Goal: Information Seeking & Learning: Learn about a topic

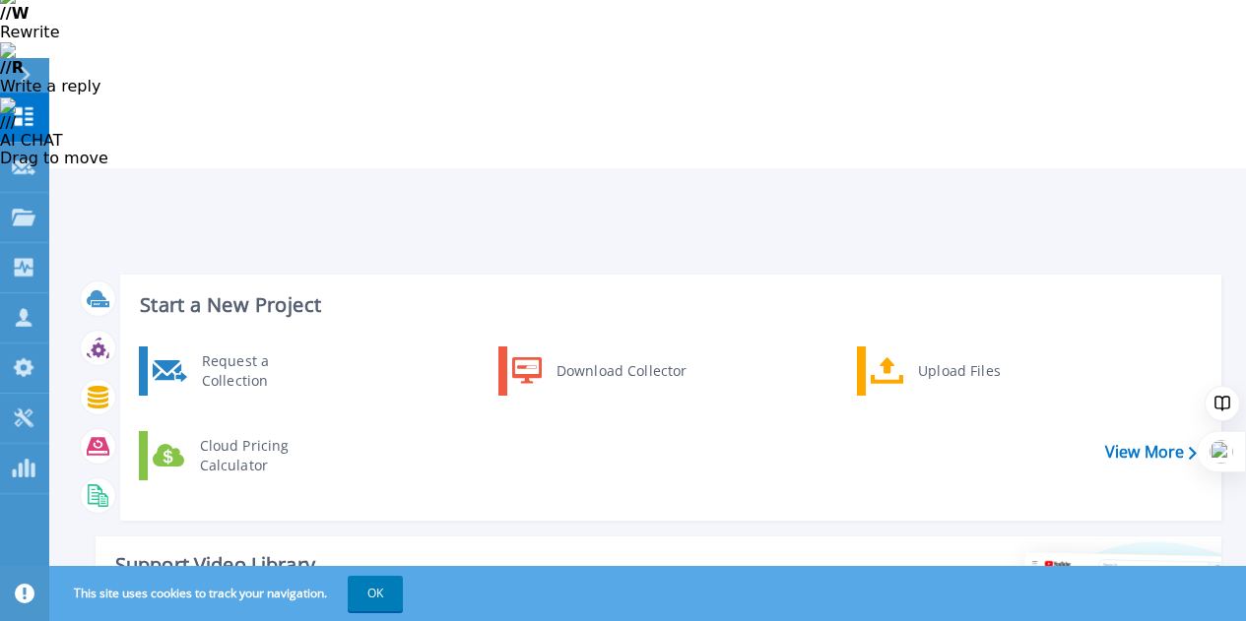
scroll to position [492, 0]
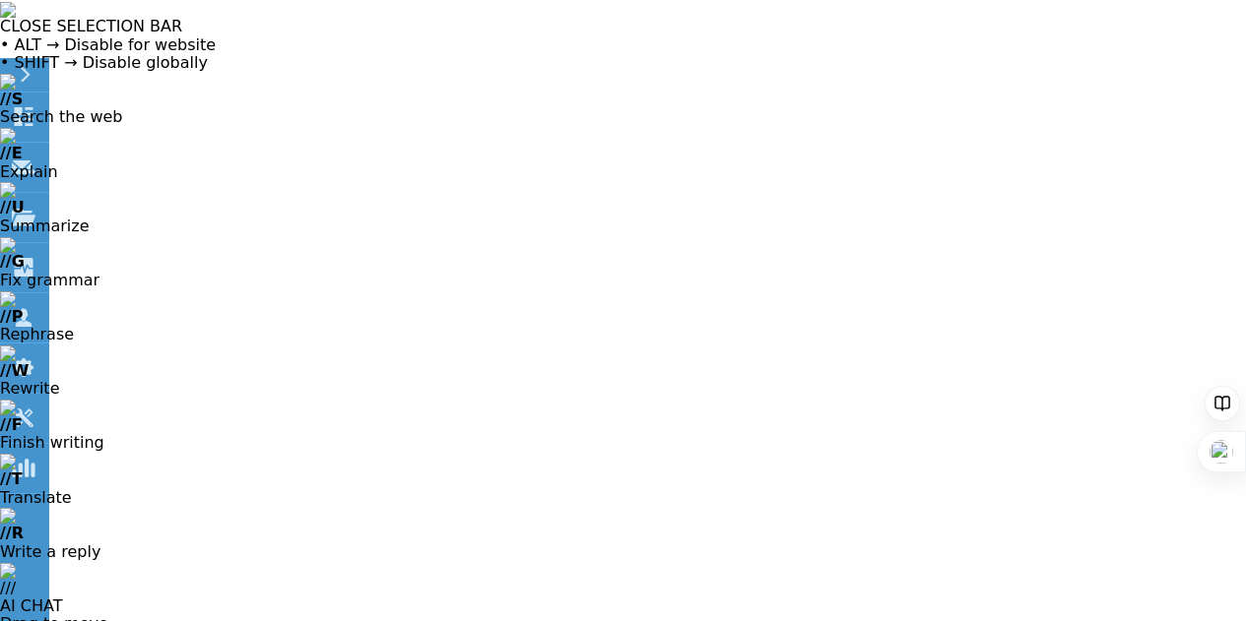
drag, startPoint x: 820, startPoint y: 267, endPoint x: 934, endPoint y: 283, distance: 114.3
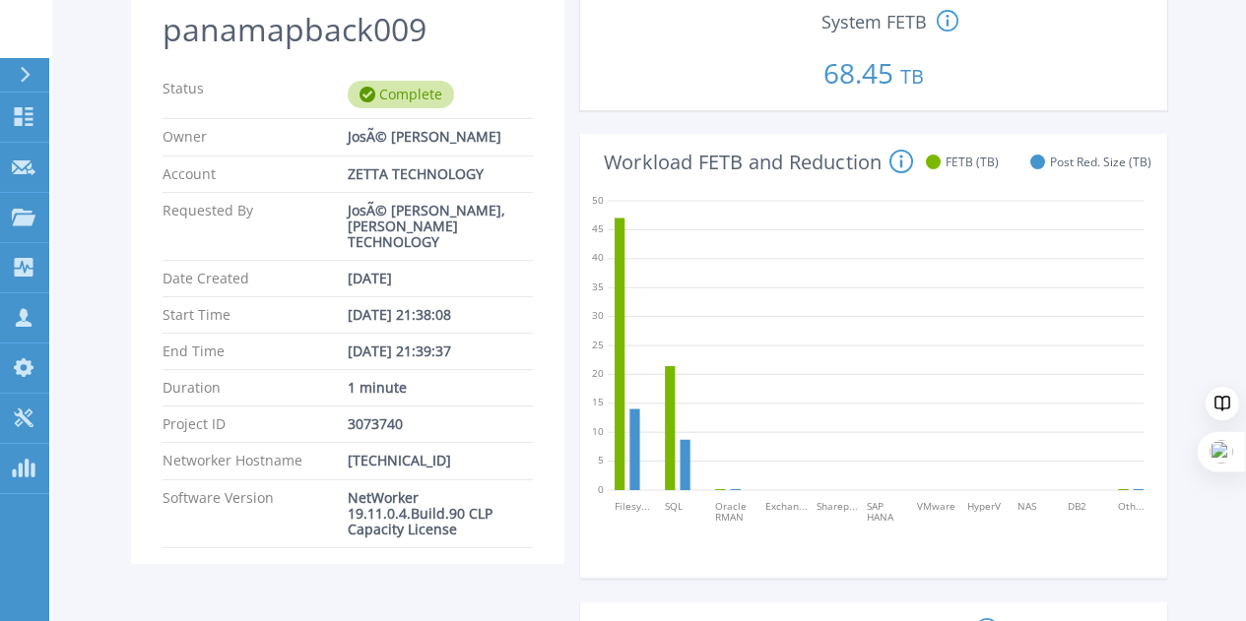
scroll to position [836, 0]
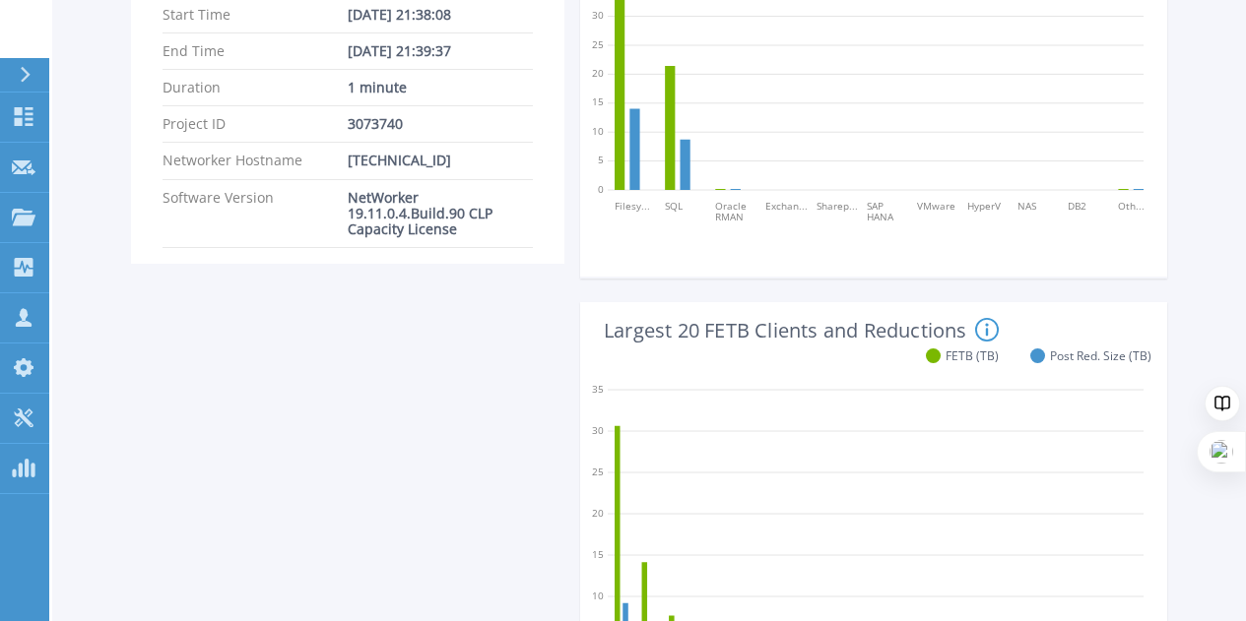
scroll to position [1132, 0]
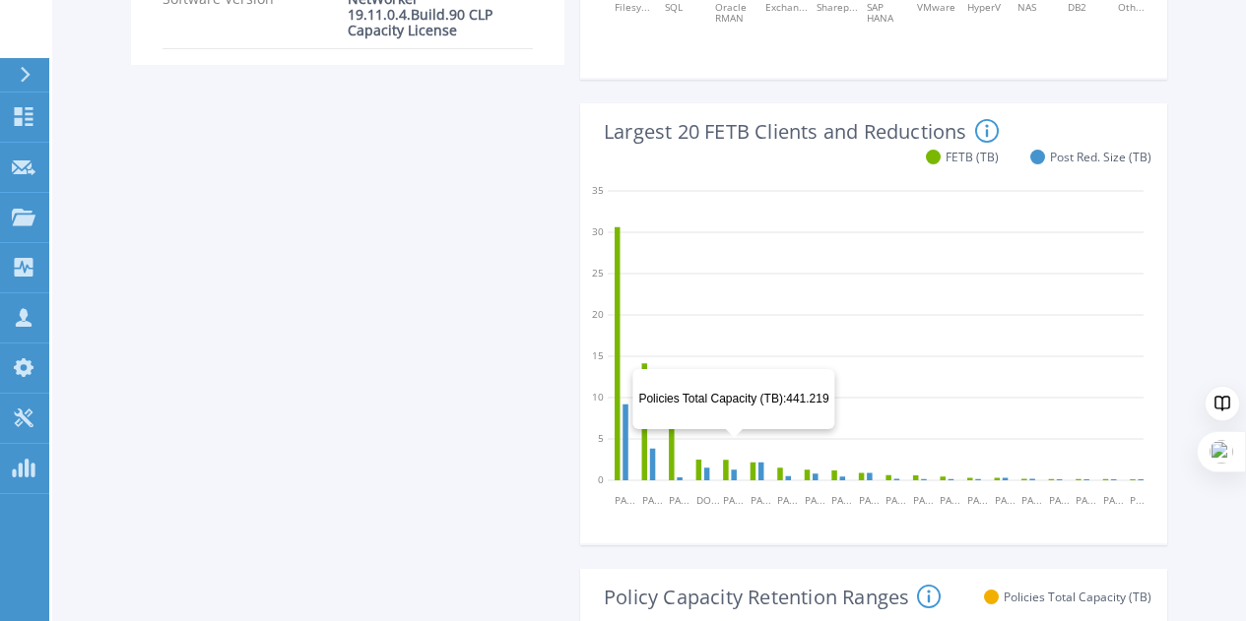
scroll to position [1525, 0]
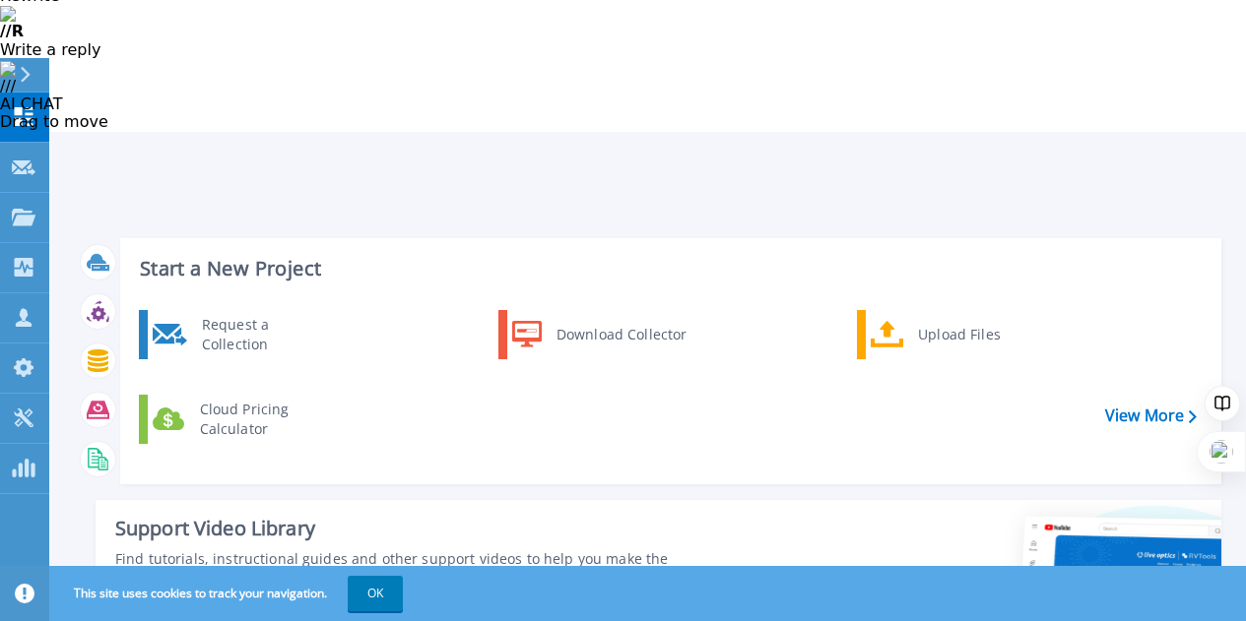
scroll to position [492, 0]
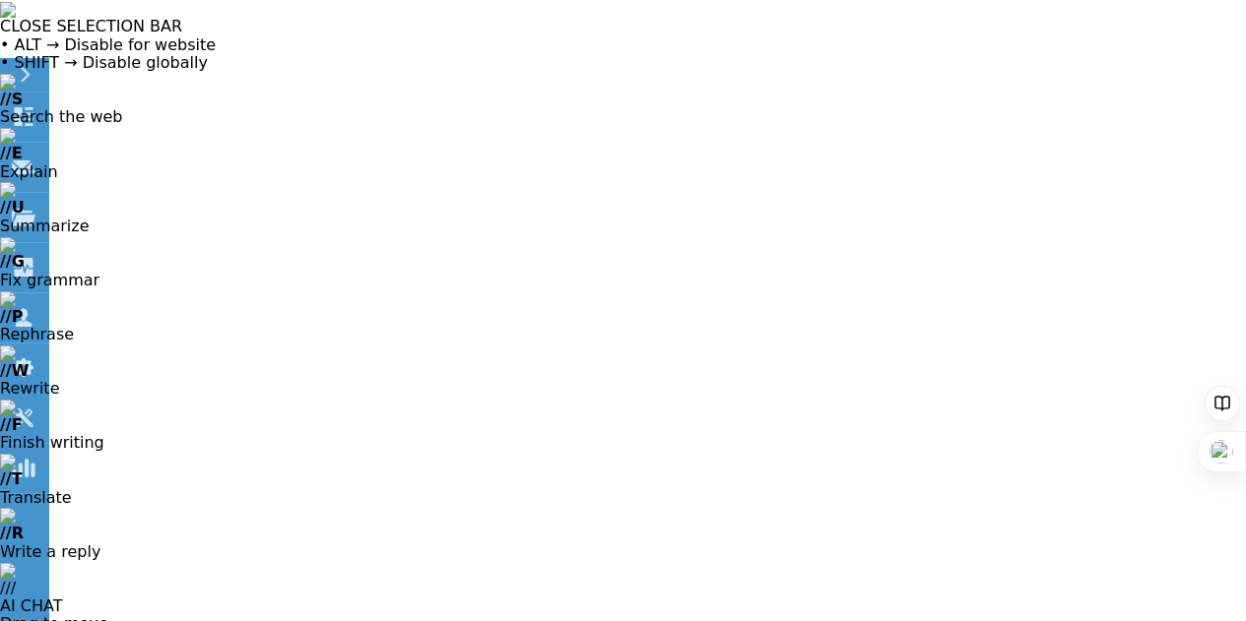
drag, startPoint x: 813, startPoint y: 268, endPoint x: 859, endPoint y: 269, distance: 45.3
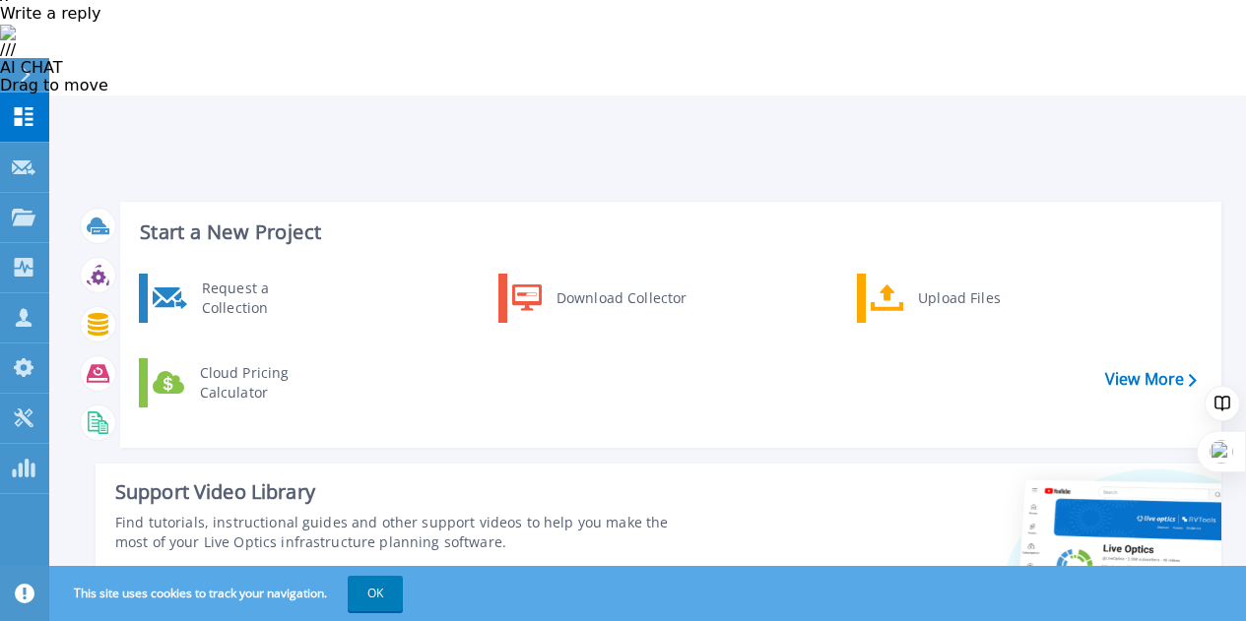
scroll to position [340, 0]
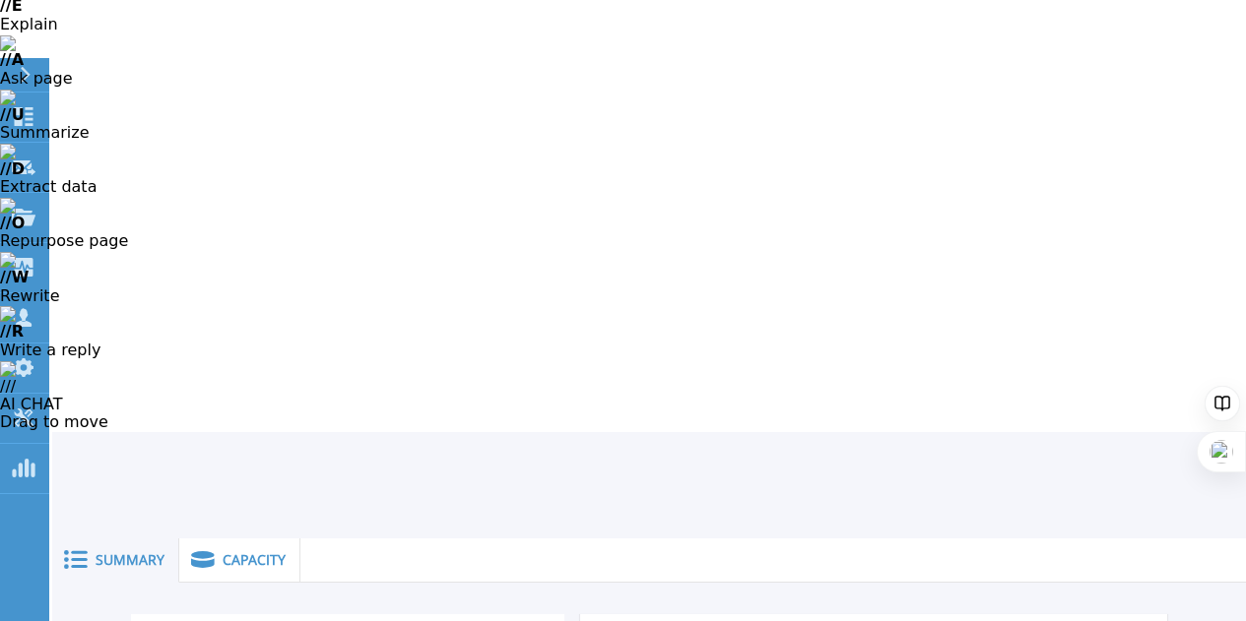
scroll to position [295, 0]
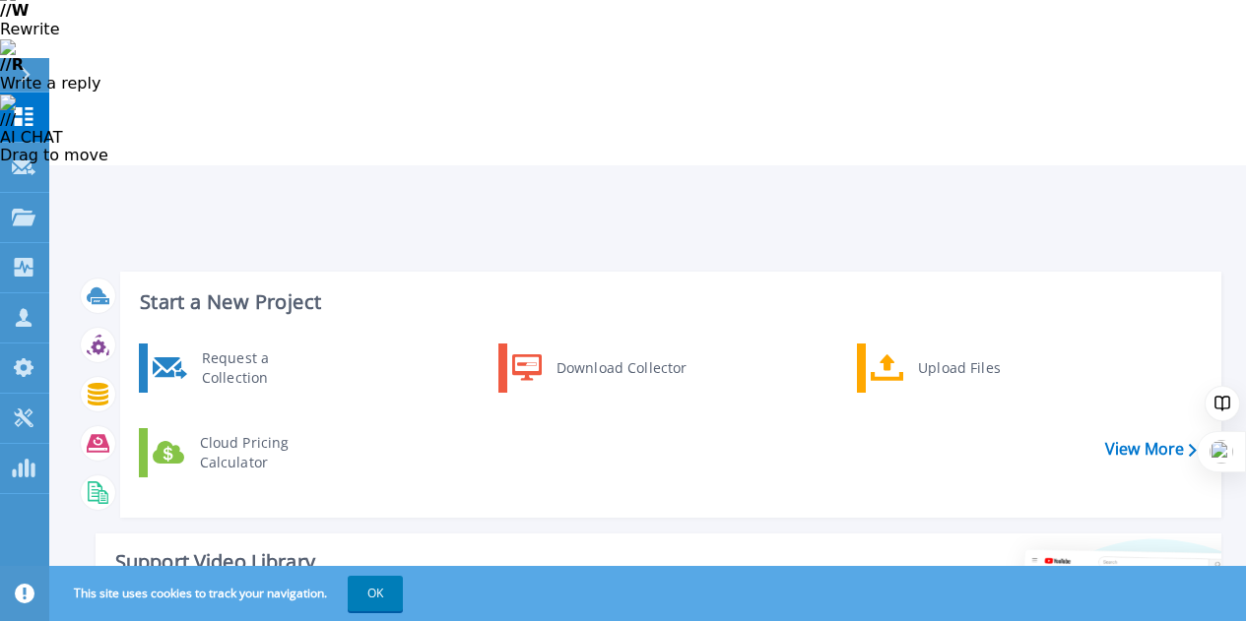
scroll to position [492, 0]
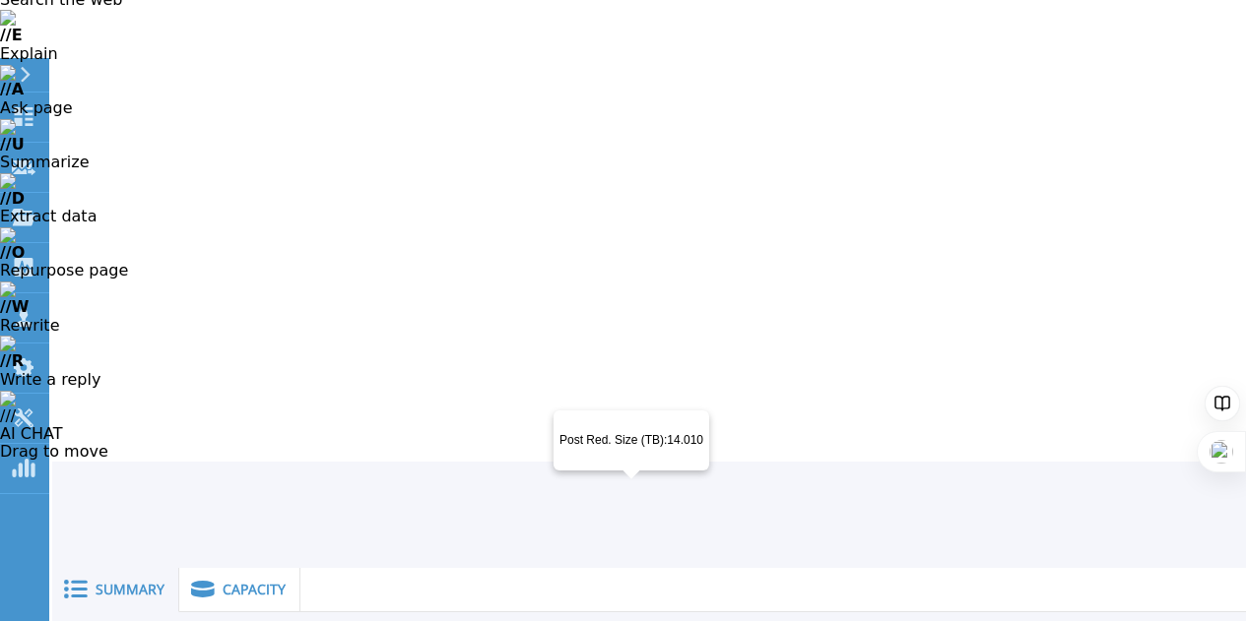
scroll to position [197, 0]
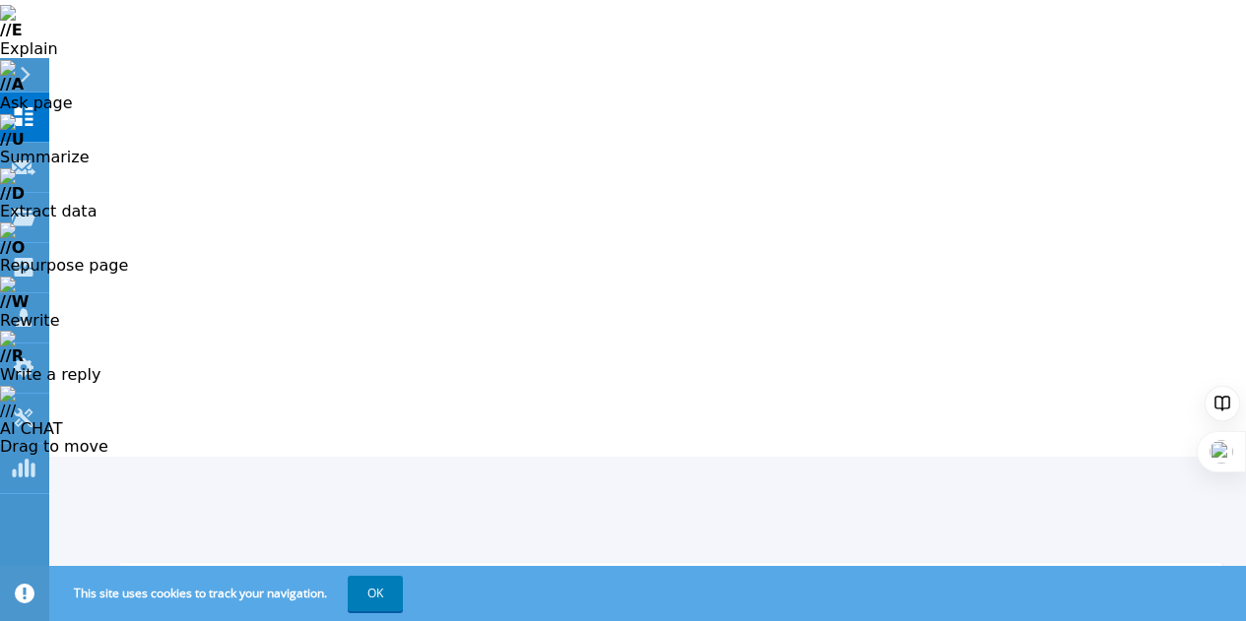
scroll to position [394, 0]
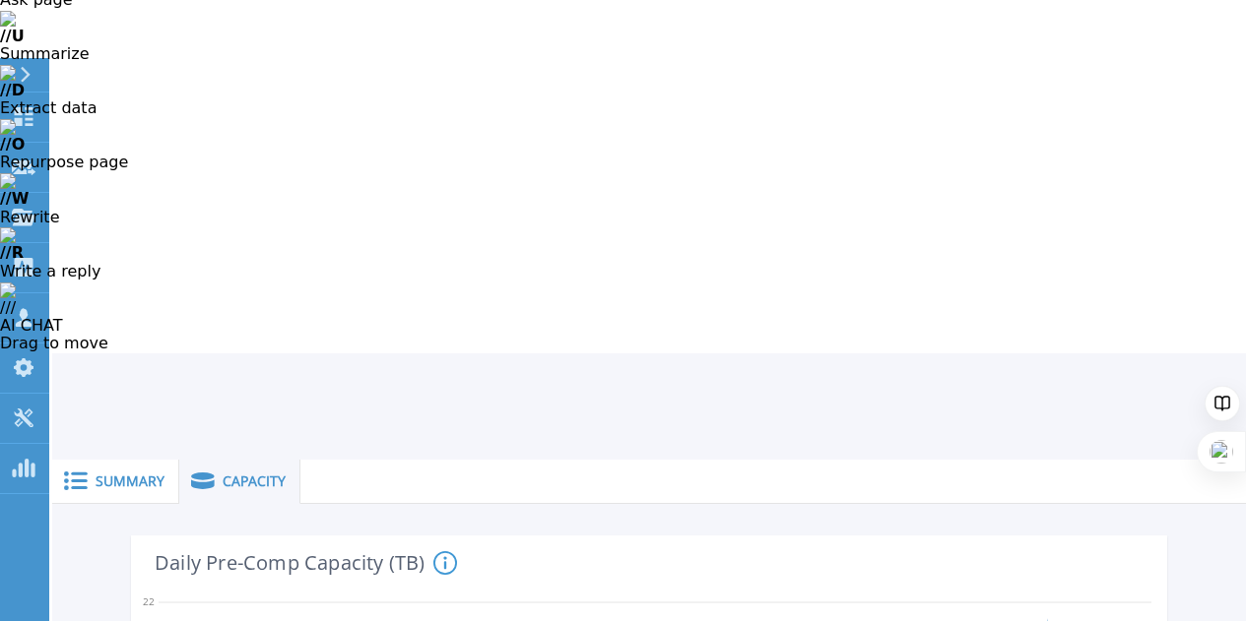
scroll to position [394, 0]
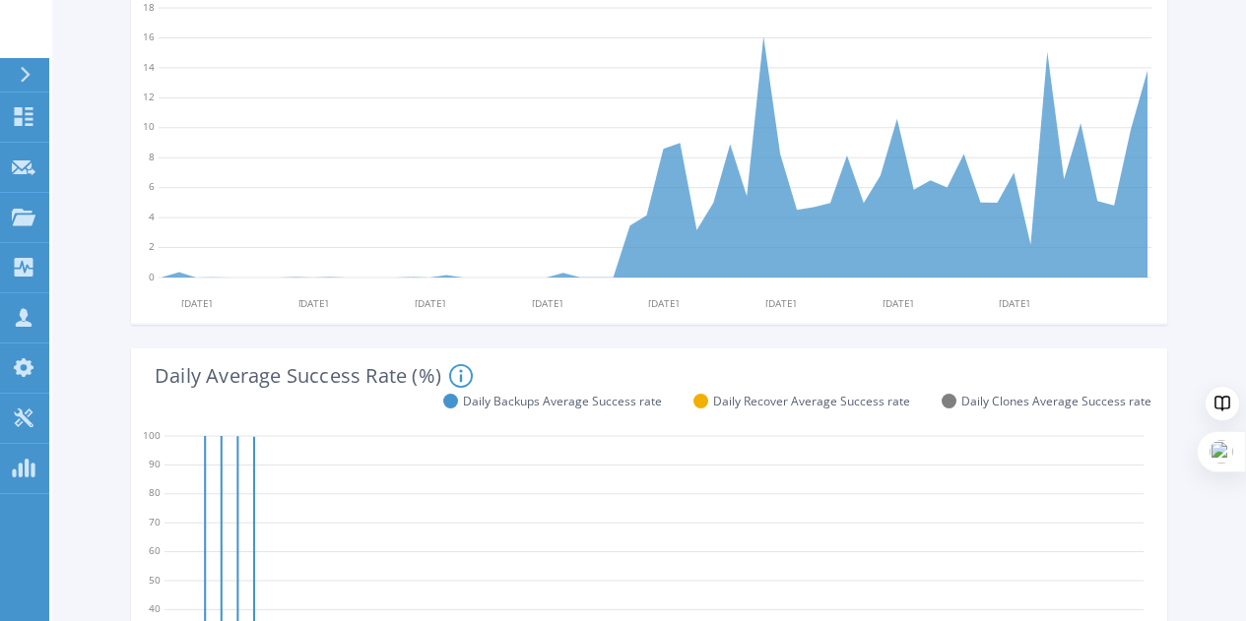
scroll to position [747, 0]
